Goal: Information Seeking & Learning: Learn about a topic

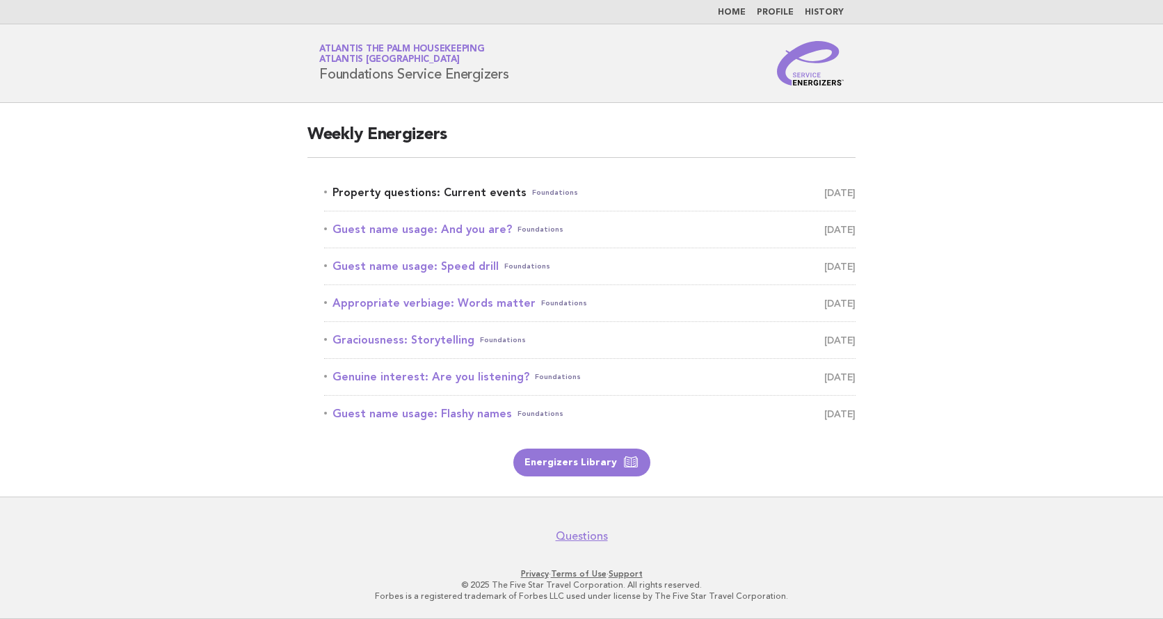
click at [427, 193] on link "Property questions: Current events Foundations August 11" at bounding box center [589, 192] width 531 height 19
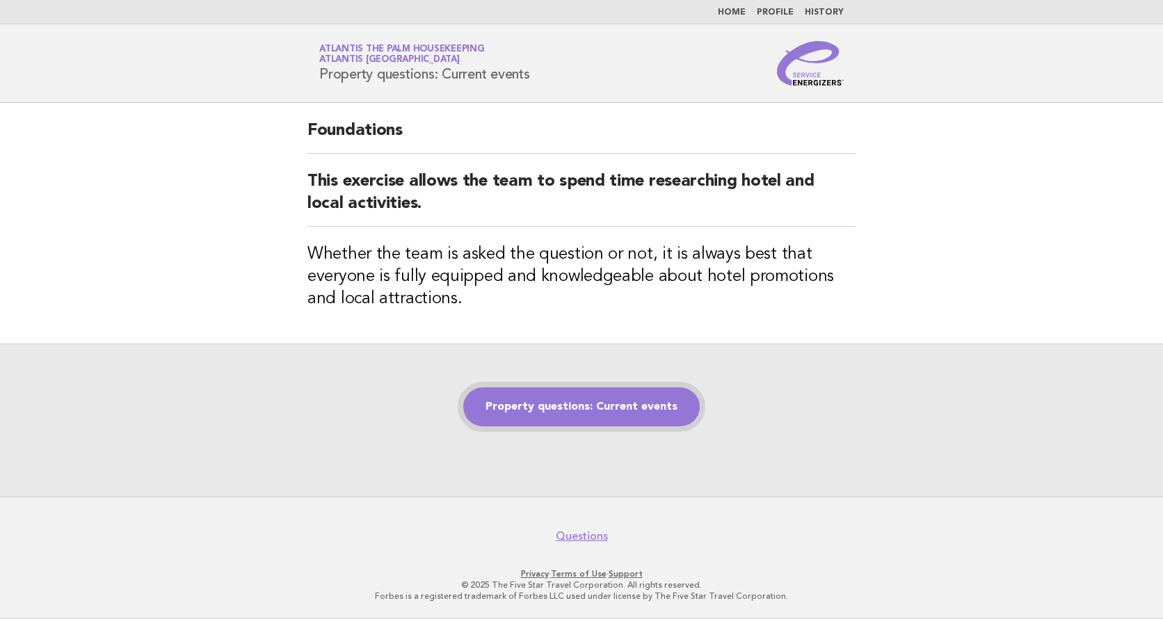
click at [563, 408] on link "Property questions: Current events" at bounding box center [581, 406] width 237 height 39
